Goal: Transaction & Acquisition: Purchase product/service

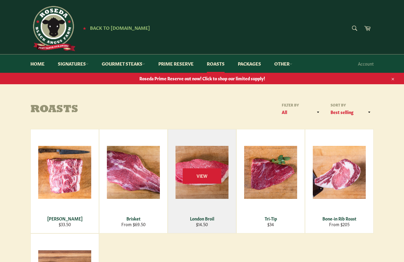
click at [206, 197] on div "View" at bounding box center [202, 182] width 68 height 104
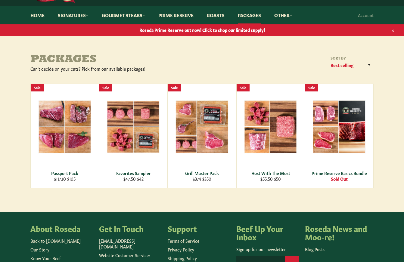
scroll to position [46, 0]
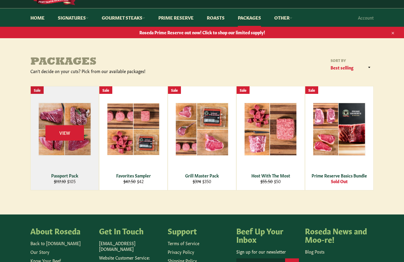
click at [62, 145] on div "View" at bounding box center [65, 138] width 68 height 104
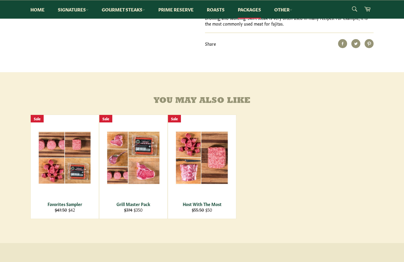
scroll to position [367, 0]
